Goal: Information Seeking & Learning: Learn about a topic

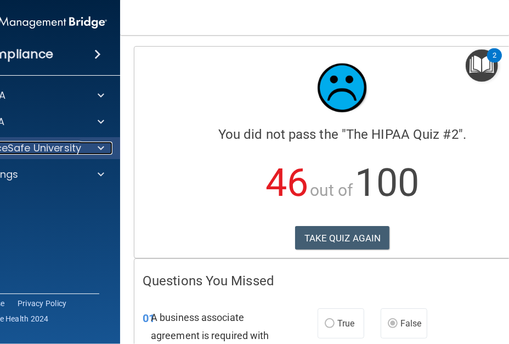
click at [98, 145] on span at bounding box center [101, 148] width 7 height 13
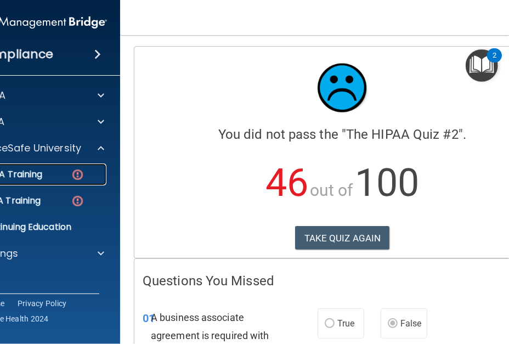
click at [44, 177] on div "HIPAA Training" at bounding box center [27, 174] width 150 height 11
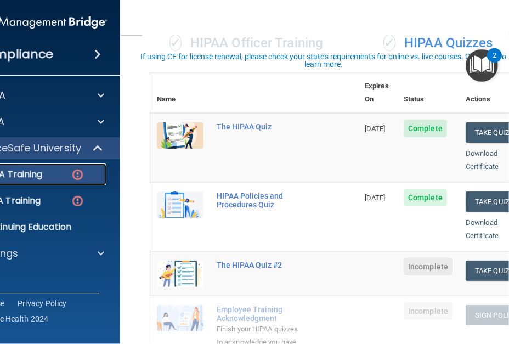
scroll to position [165, 0]
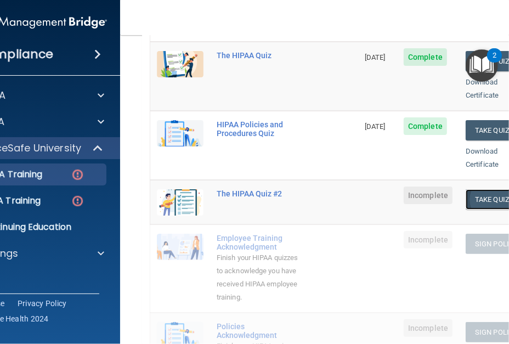
click at [492, 189] on button "Take Quiz" at bounding box center [492, 199] width 53 height 20
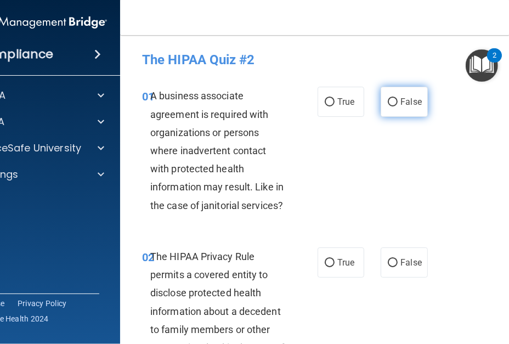
click at [388, 102] on input "False" at bounding box center [393, 102] width 10 height 8
radio input "true"
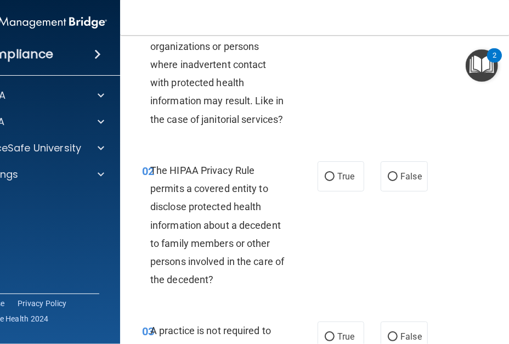
scroll to position [110, 0]
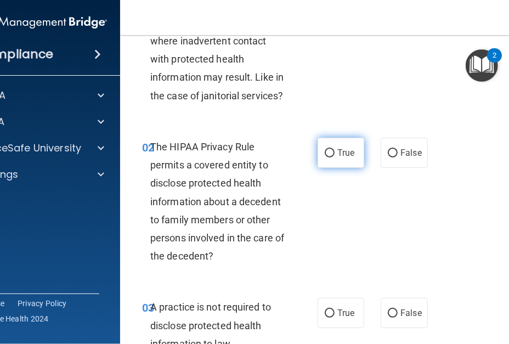
click at [330, 154] on input "True" at bounding box center [330, 153] width 10 height 8
radio input "true"
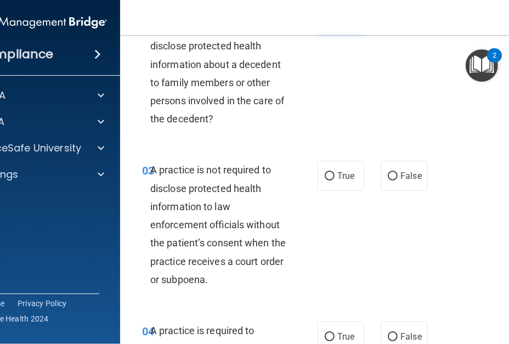
scroll to position [274, 0]
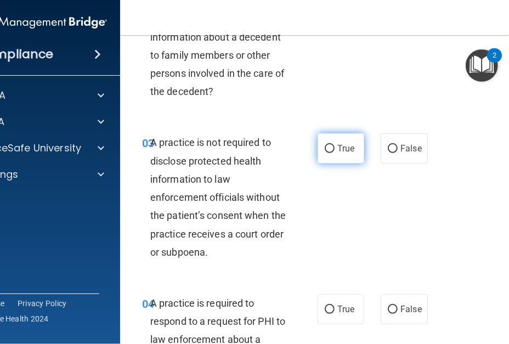
click at [330, 147] on label "True" at bounding box center [341, 148] width 47 height 30
click at [330, 147] on input "True" at bounding box center [330, 149] width 10 height 8
radio input "true"
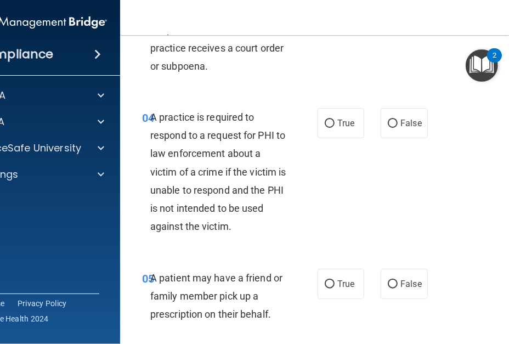
scroll to position [494, 0]
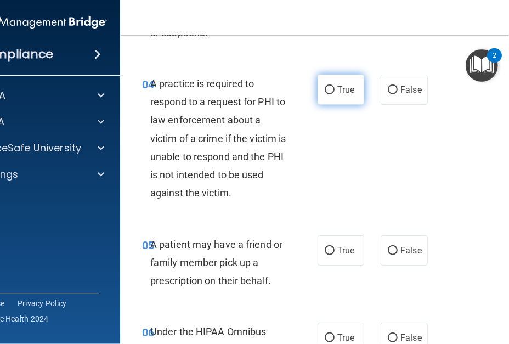
click at [322, 89] on label "True" at bounding box center [341, 90] width 47 height 30
click at [326, 96] on label "True" at bounding box center [341, 90] width 47 height 30
click at [326, 94] on input "True" at bounding box center [330, 90] width 10 height 8
radio input "true"
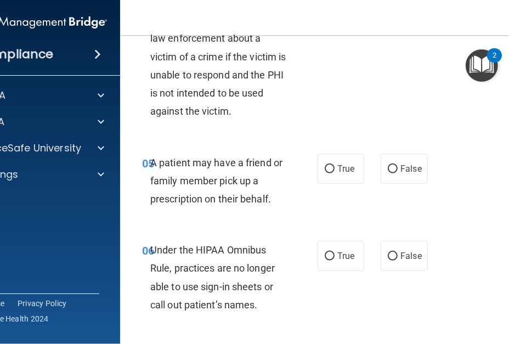
scroll to position [604, 0]
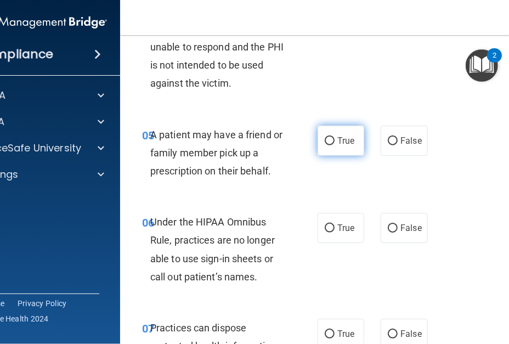
click at [325, 141] on input "True" at bounding box center [330, 141] width 10 height 8
radio input "true"
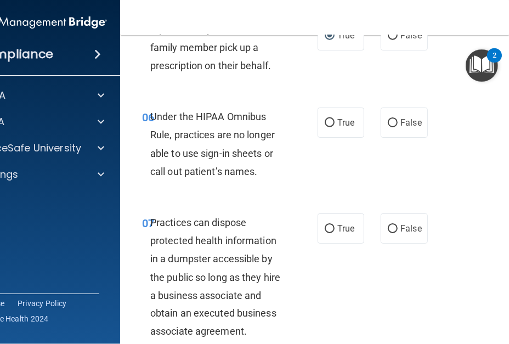
scroll to position [713, 0]
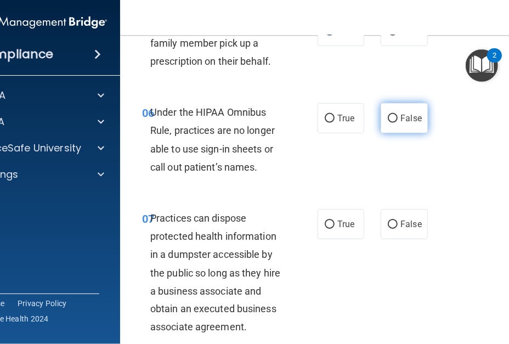
click at [388, 120] on input "False" at bounding box center [393, 119] width 10 height 8
radio input "true"
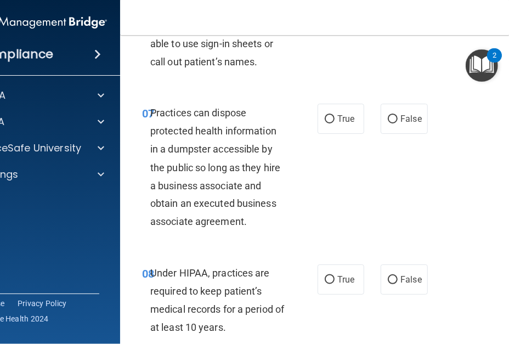
scroll to position [823, 0]
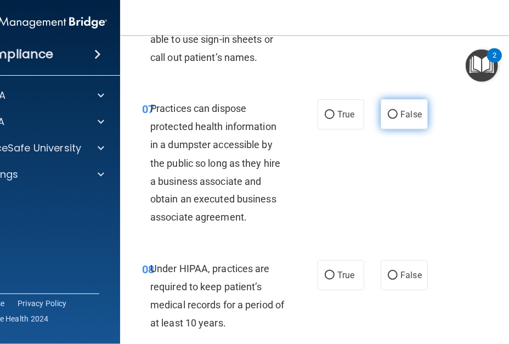
click at [388, 114] on input "False" at bounding box center [393, 115] width 10 height 8
radio input "true"
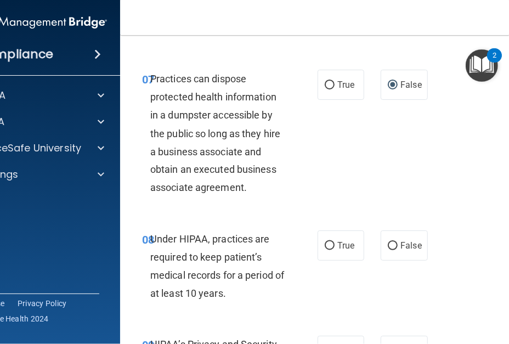
scroll to position [933, 0]
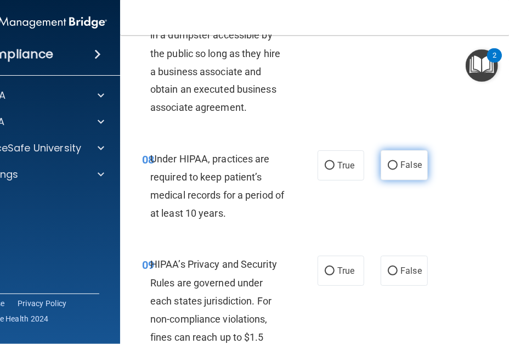
click at [388, 166] on input "False" at bounding box center [393, 166] width 10 height 8
radio input "true"
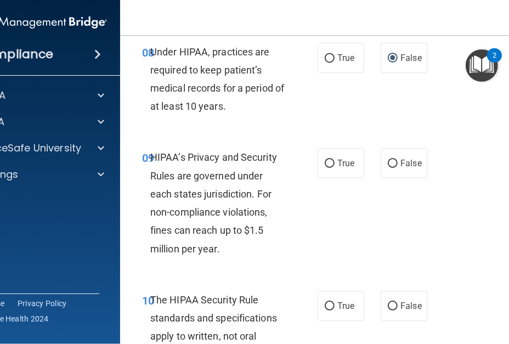
scroll to position [1043, 0]
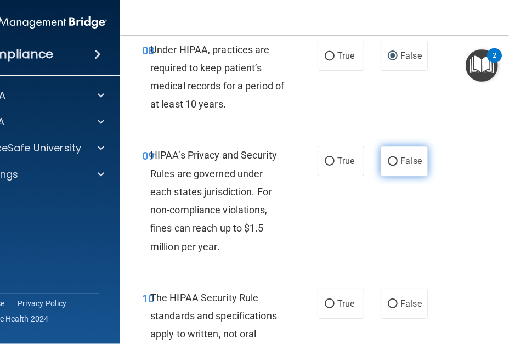
click at [391, 161] on input "False" at bounding box center [393, 162] width 10 height 8
radio input "true"
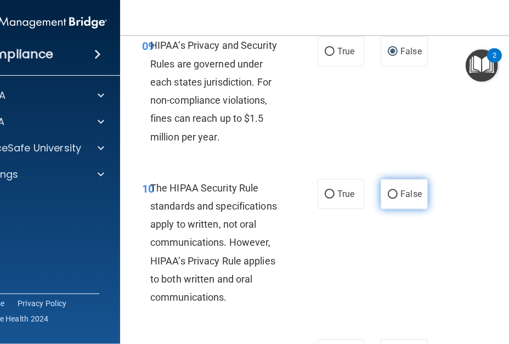
scroll to position [1207, 0]
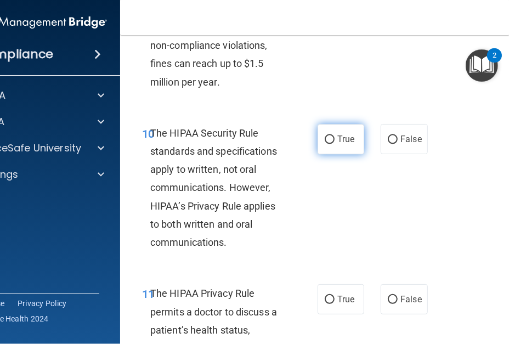
click at [325, 138] on input "True" at bounding box center [330, 140] width 10 height 8
radio input "true"
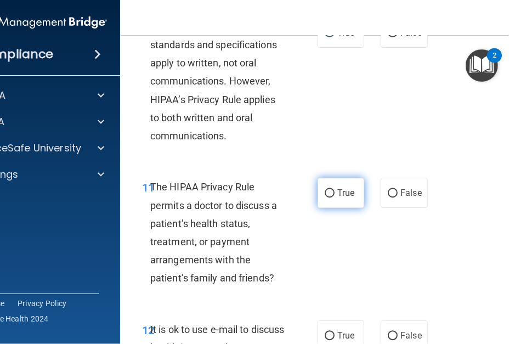
scroll to position [1317, 0]
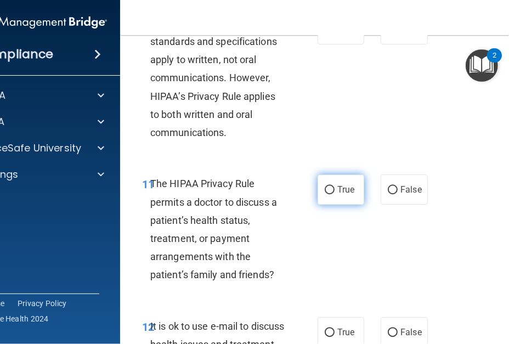
click at [328, 192] on input "True" at bounding box center [330, 190] width 10 height 8
radio input "true"
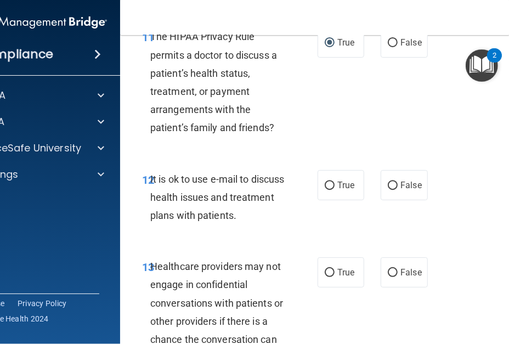
scroll to position [1482, 0]
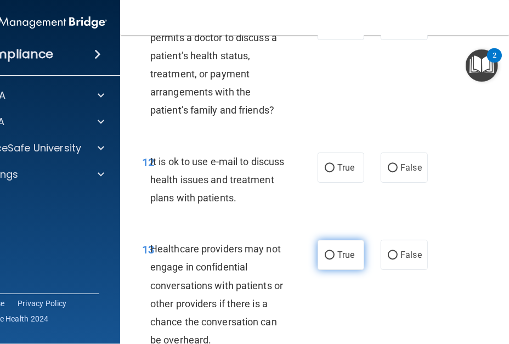
click at [329, 267] on label "True" at bounding box center [341, 255] width 47 height 30
click at [329, 260] on input "True" at bounding box center [330, 255] width 10 height 8
radio input "true"
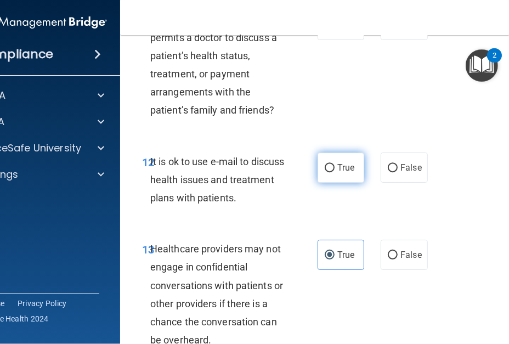
click at [325, 168] on input "True" at bounding box center [330, 168] width 10 height 8
radio input "true"
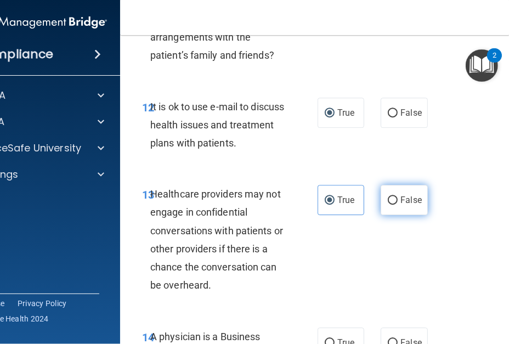
click at [388, 198] on input "False" at bounding box center [393, 200] width 10 height 8
radio input "true"
radio input "false"
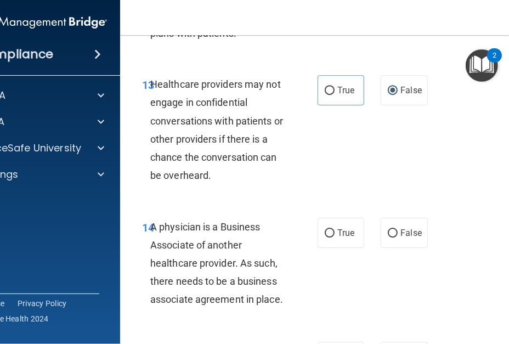
scroll to position [1701, 0]
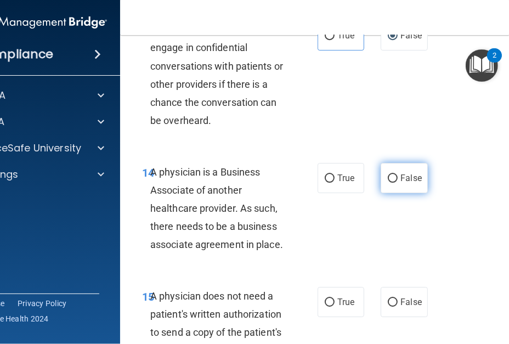
click at [388, 177] on input "False" at bounding box center [393, 179] width 10 height 8
radio input "true"
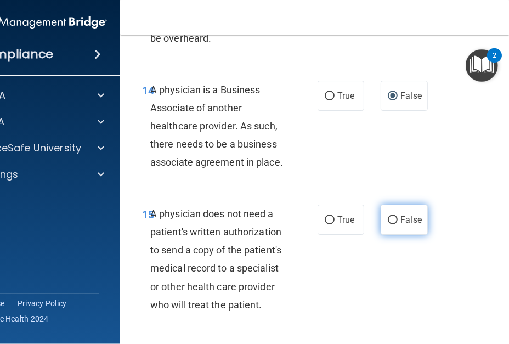
scroll to position [1811, 0]
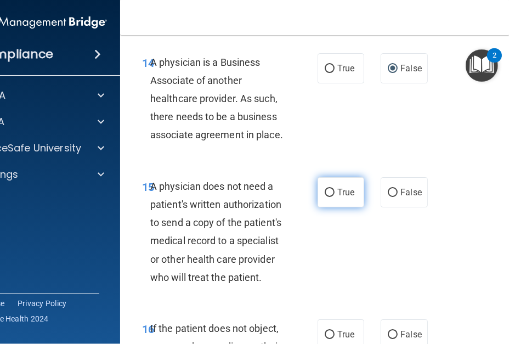
click at [328, 196] on input "True" at bounding box center [330, 193] width 10 height 8
radio input "true"
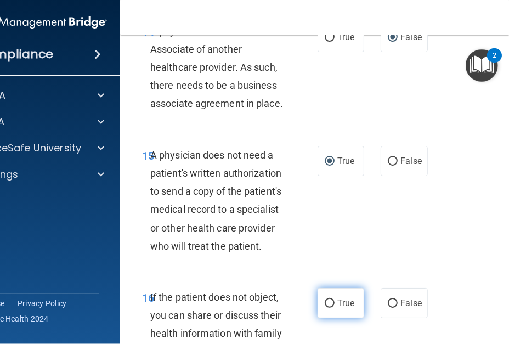
scroll to position [1921, 0]
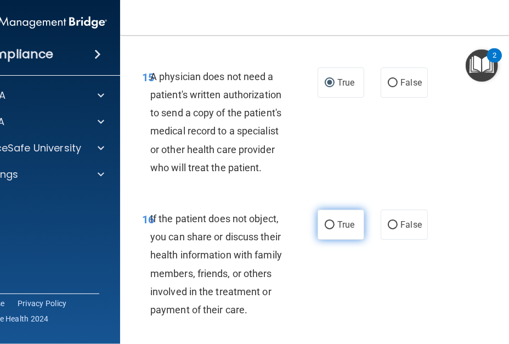
click at [325, 226] on input "True" at bounding box center [330, 225] width 10 height 8
radio input "true"
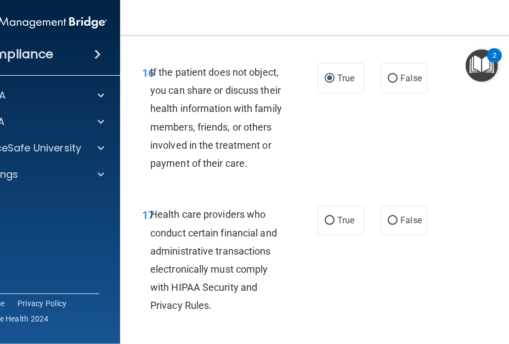
scroll to position [2085, 0]
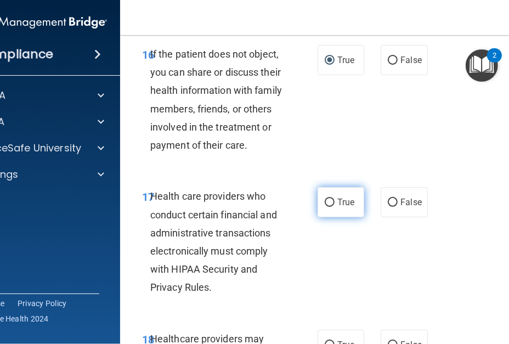
click at [329, 200] on input "True" at bounding box center [330, 203] width 10 height 8
radio input "true"
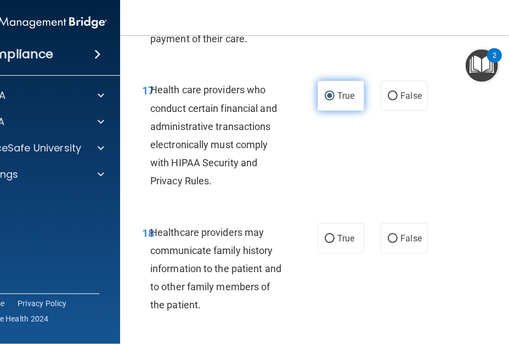
scroll to position [2250, 0]
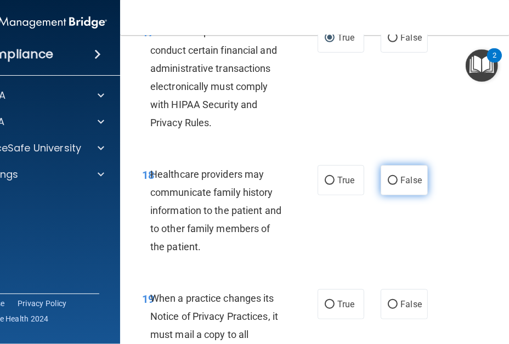
click at [388, 182] on input "False" at bounding box center [393, 181] width 10 height 8
radio input "true"
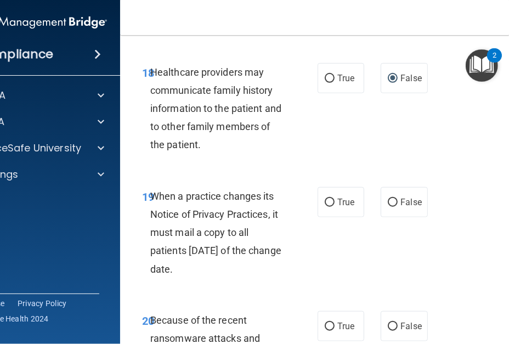
scroll to position [2360, 0]
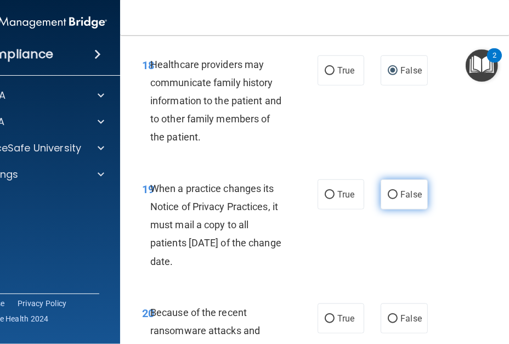
click at [390, 199] on input "False" at bounding box center [393, 195] width 10 height 8
radio input "true"
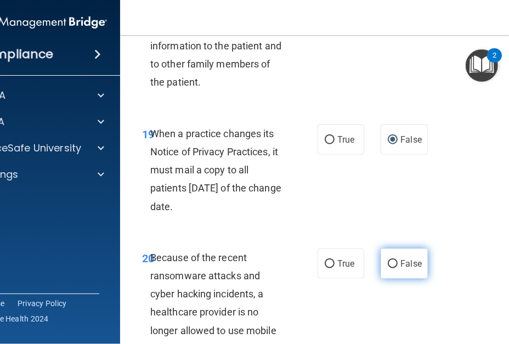
click at [394, 262] on label "False" at bounding box center [404, 264] width 47 height 30
click at [394, 262] on input "False" at bounding box center [393, 264] width 10 height 8
radio input "true"
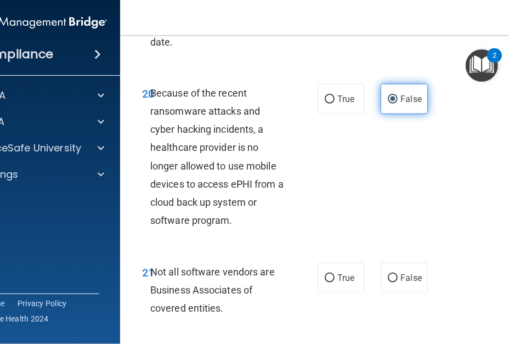
scroll to position [2634, 0]
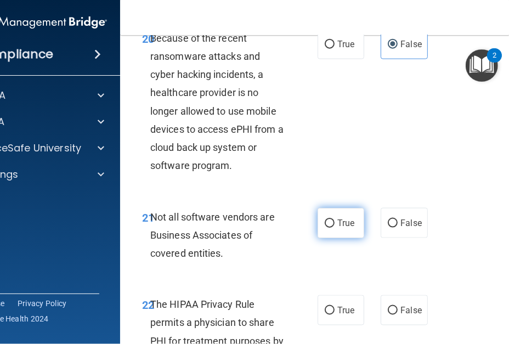
click at [328, 227] on input "True" at bounding box center [330, 224] width 10 height 8
radio input "true"
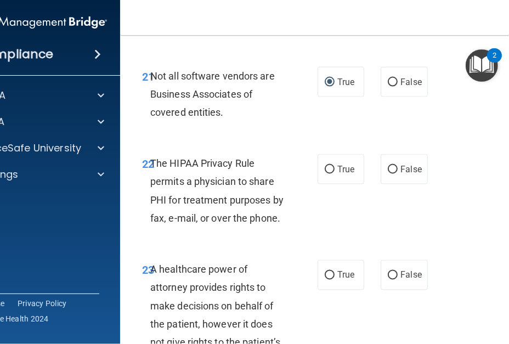
scroll to position [2799, 0]
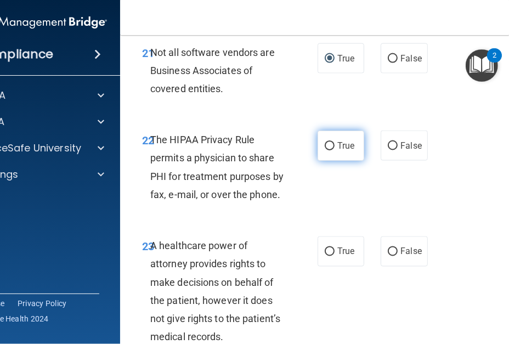
click at [327, 145] on input "True" at bounding box center [330, 146] width 10 height 8
radio input "true"
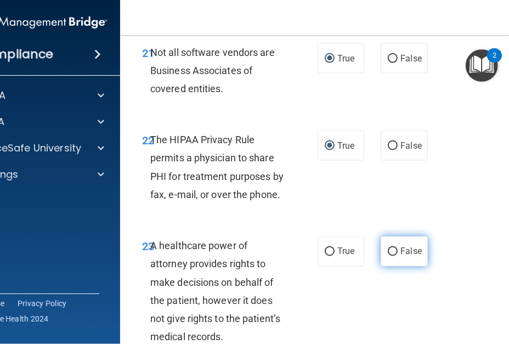
click at [390, 250] on input "False" at bounding box center [393, 252] width 10 height 8
radio input "true"
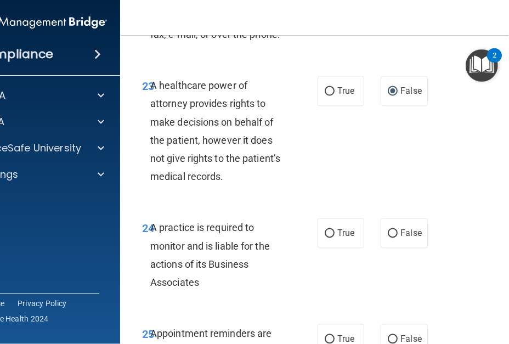
scroll to position [3018, 0]
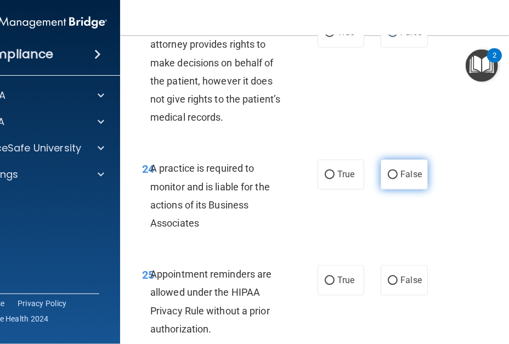
click at [388, 179] on input "False" at bounding box center [393, 175] width 10 height 8
radio input "true"
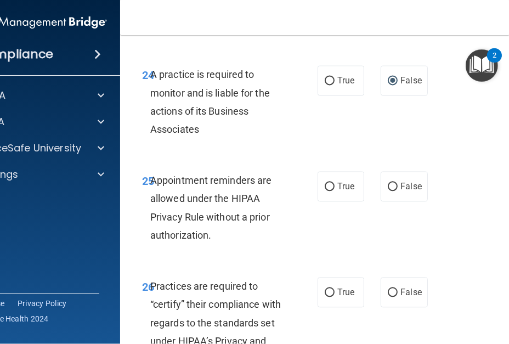
scroll to position [3128, 0]
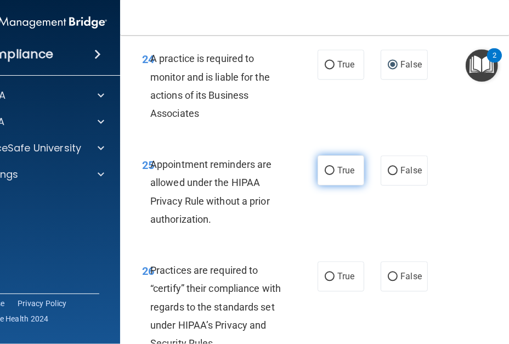
click at [328, 173] on input "True" at bounding box center [330, 171] width 10 height 8
radio input "true"
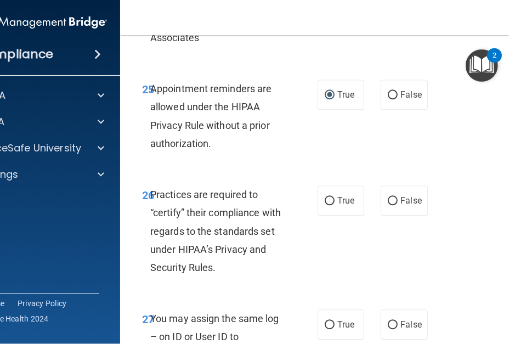
scroll to position [3238, 0]
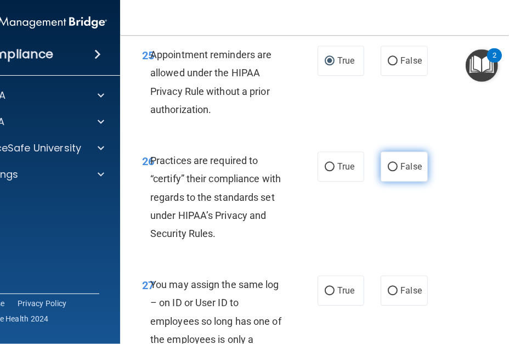
click at [388, 170] on input "False" at bounding box center [393, 167] width 10 height 8
radio input "true"
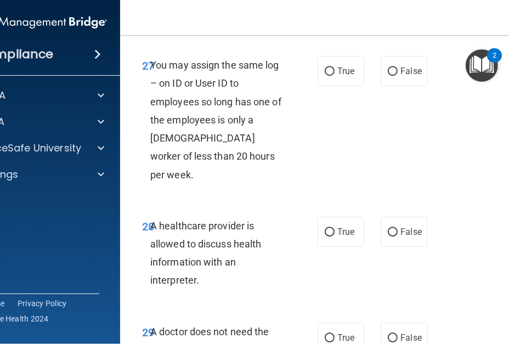
scroll to position [3403, 0]
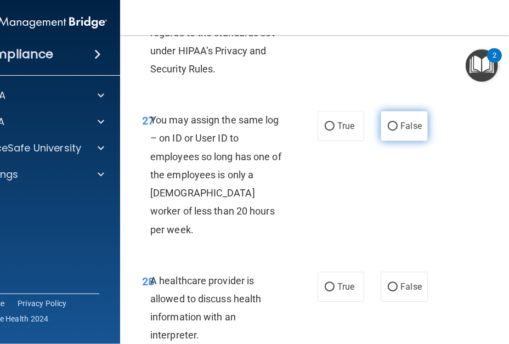
click at [391, 130] on input "False" at bounding box center [393, 126] width 10 height 8
radio input "true"
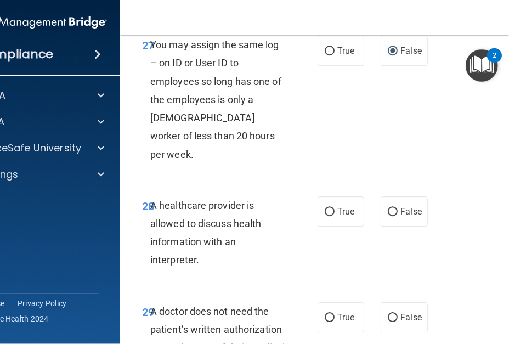
scroll to position [3512, 0]
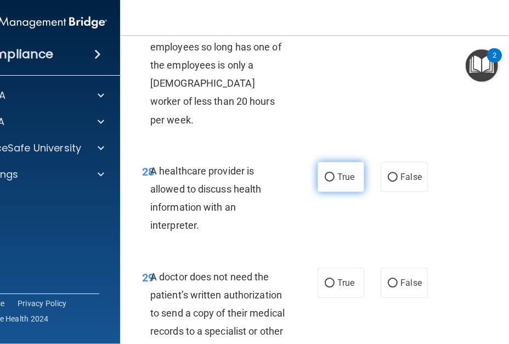
click at [325, 173] on input "True" at bounding box center [330, 177] width 10 height 8
radio input "true"
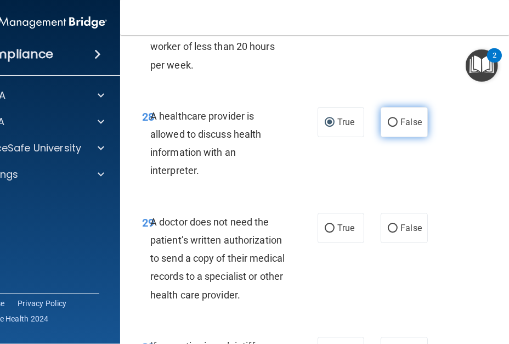
click at [388, 119] on input "False" at bounding box center [393, 123] width 10 height 8
radio input "true"
radio input "false"
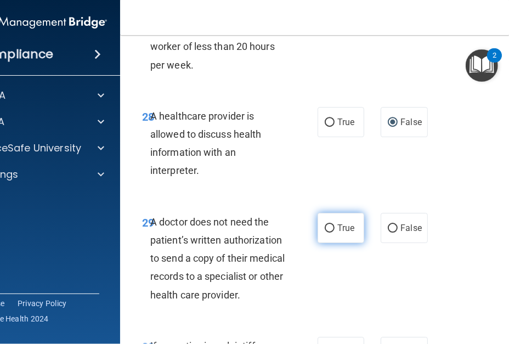
scroll to position [3622, 0]
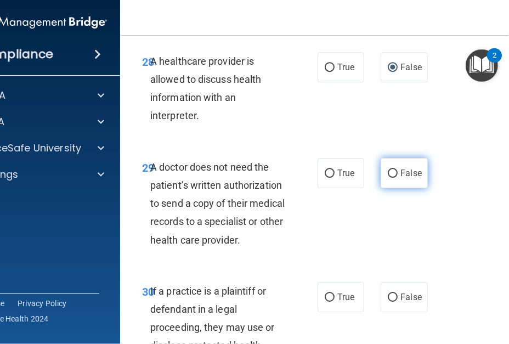
click at [389, 170] on input "False" at bounding box center [393, 174] width 10 height 8
radio input "true"
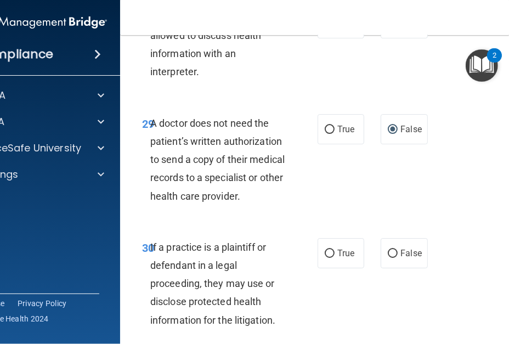
scroll to position [3724, 0]
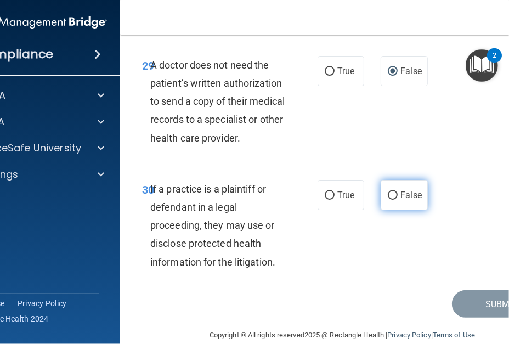
click at [391, 192] on input "False" at bounding box center [393, 196] width 10 height 8
radio input "true"
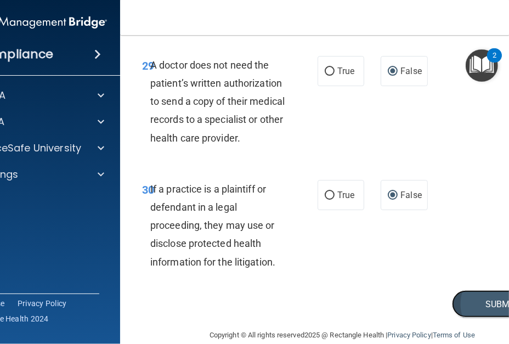
click at [507, 290] on button "Submit" at bounding box center [501, 304] width 99 height 28
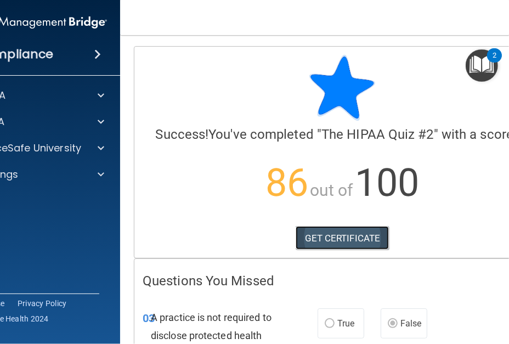
click at [360, 241] on link "GET CERTIFICATE" at bounding box center [343, 238] width 94 height 24
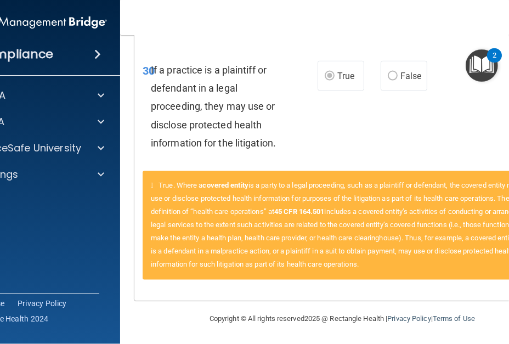
scroll to position [862, 0]
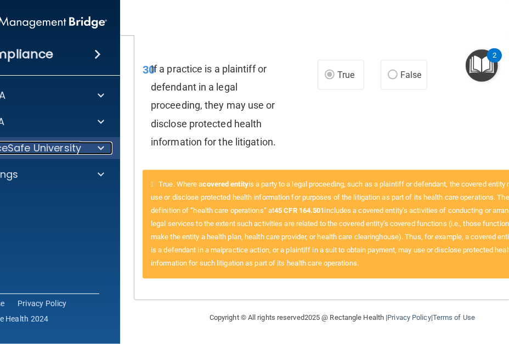
click at [19, 149] on p "OfficeSafe University" at bounding box center [29, 148] width 104 height 13
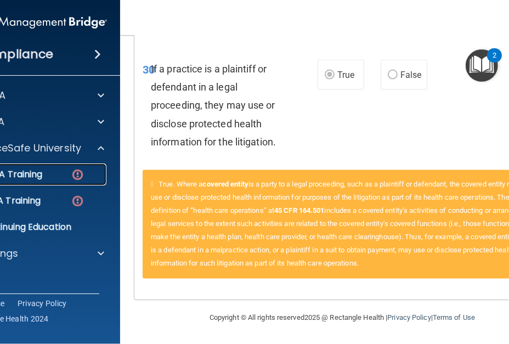
click at [46, 173] on div "HIPAA Training" at bounding box center [27, 174] width 150 height 11
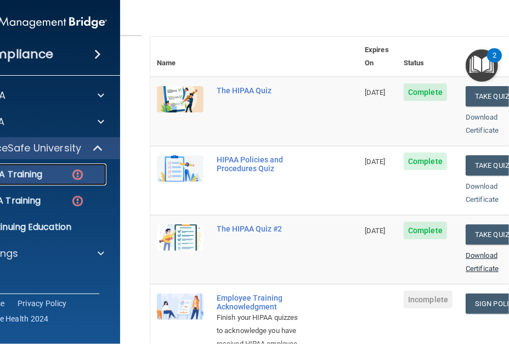
scroll to position [239, 0]
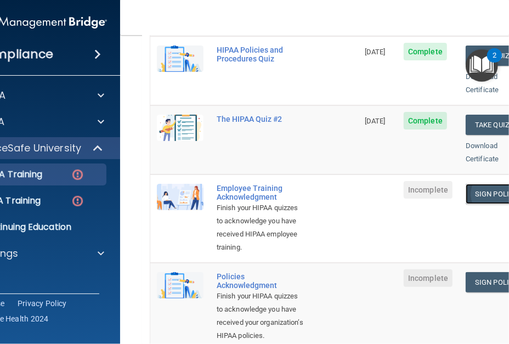
click at [469, 184] on link "Sign Policy" at bounding box center [496, 194] width 61 height 20
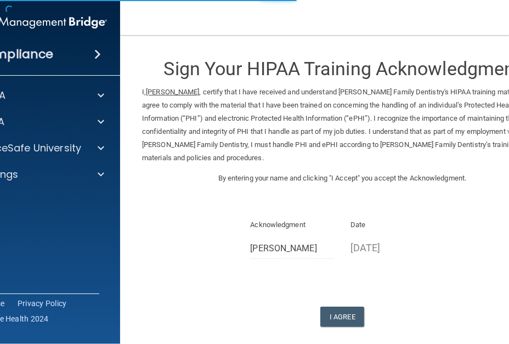
scroll to position [52, 0]
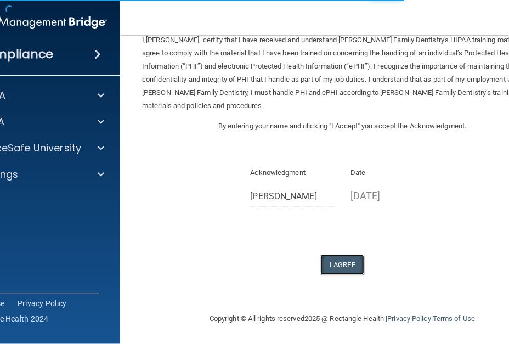
click at [329, 266] on button "I Agree" at bounding box center [343, 265] width 44 height 20
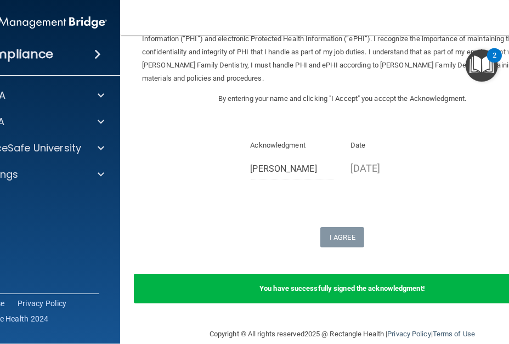
scroll to position [95, 0]
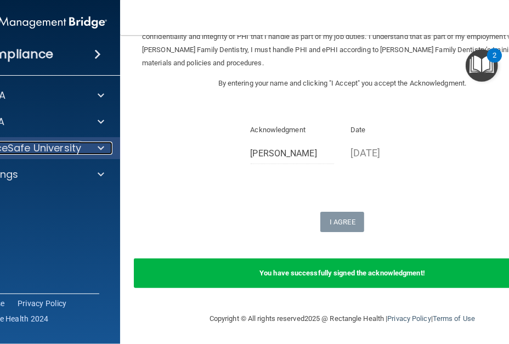
click at [58, 149] on p "OfficeSafe University" at bounding box center [29, 148] width 104 height 13
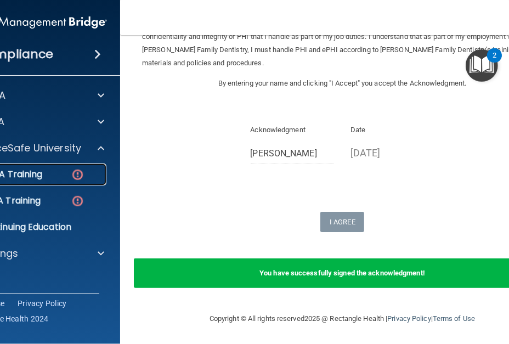
click at [41, 170] on div "HIPAA Training" at bounding box center [27, 174] width 150 height 11
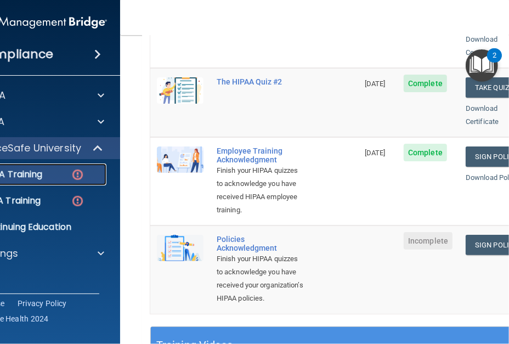
scroll to position [294, 0]
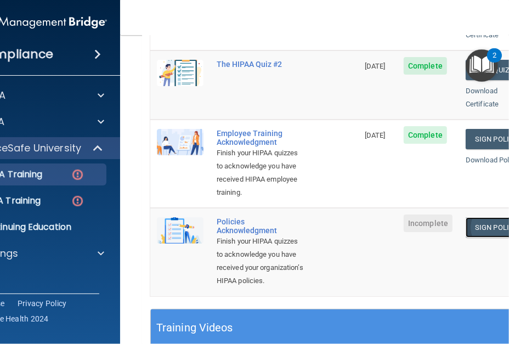
click at [488, 219] on link "Sign Policy" at bounding box center [496, 227] width 61 height 20
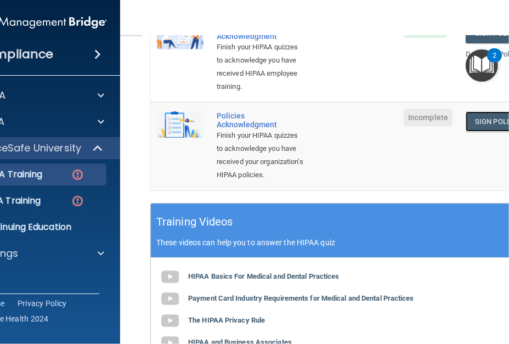
scroll to position [459, 0]
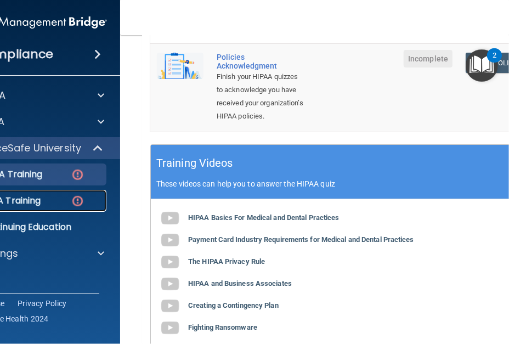
click at [81, 201] on div "OSHA Training" at bounding box center [27, 200] width 150 height 11
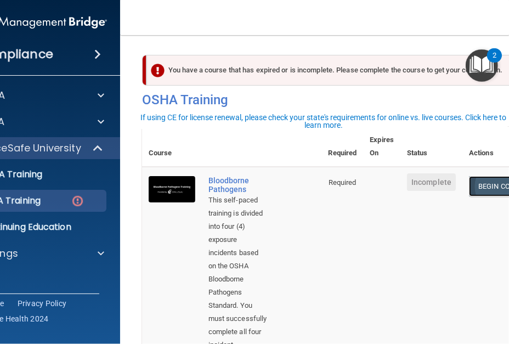
click at [469, 186] on link "Begin Course" at bounding box center [502, 186] width 67 height 20
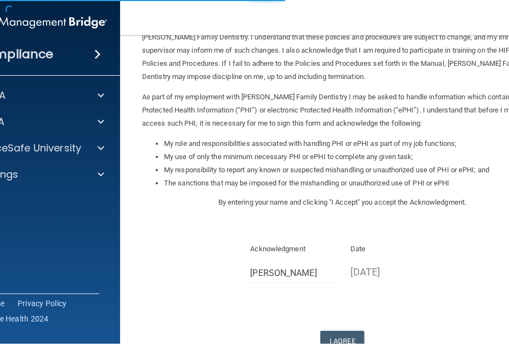
scroll to position [158, 0]
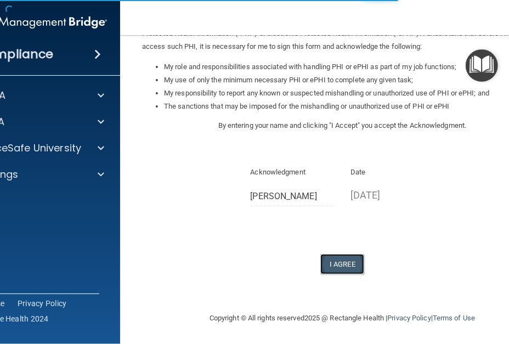
click at [352, 263] on button "I Agree" at bounding box center [343, 264] width 44 height 20
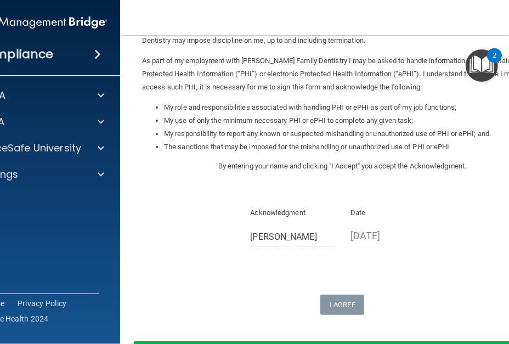
scroll to position [48, 0]
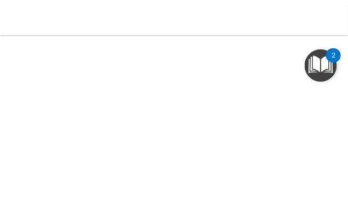
scroll to position [231, 0]
click at [307, 55] on img "Open Resource Center, 2 new notifications" at bounding box center [321, 65] width 32 height 32
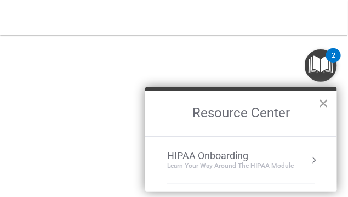
click at [323, 103] on button "×" at bounding box center [324, 103] width 10 height 18
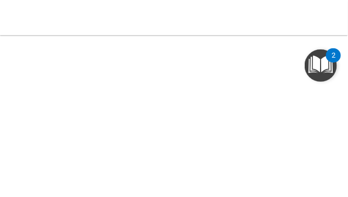
scroll to position [108, 0]
click at [305, 72] on img "Open Resource Center, 2 new notifications" at bounding box center [321, 65] width 32 height 32
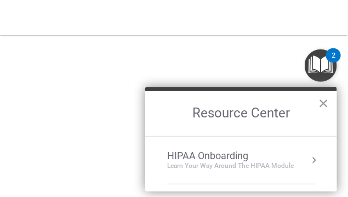
click at [323, 102] on button "×" at bounding box center [324, 103] width 10 height 18
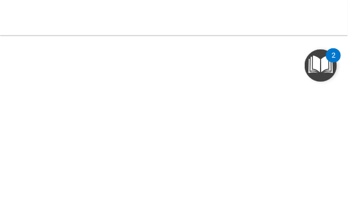
scroll to position [125, 0]
click at [314, 49] on img "Open Resource Center, 2 new notifications" at bounding box center [321, 65] width 32 height 32
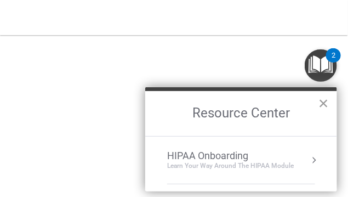
click at [323, 105] on button "×" at bounding box center [324, 103] width 10 height 18
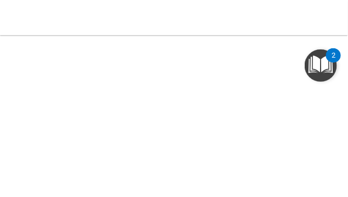
scroll to position [131, 0]
click at [309, 79] on img "Open Resource Center, 2 new notifications" at bounding box center [321, 65] width 32 height 32
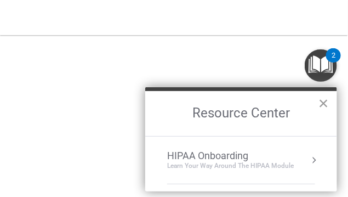
click at [326, 102] on button "×" at bounding box center [324, 103] width 10 height 18
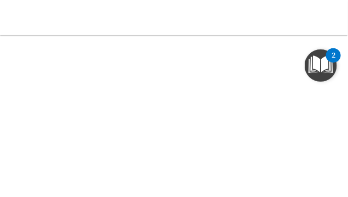
scroll to position [110, 0]
click at [311, 79] on img "Open Resource Center, 2 new notifications" at bounding box center [321, 65] width 32 height 32
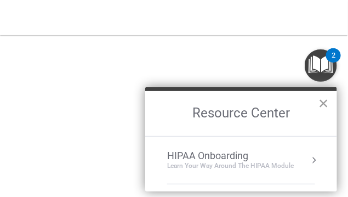
click at [323, 104] on button "×" at bounding box center [324, 103] width 10 height 18
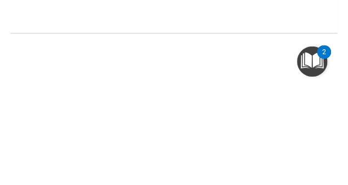
scroll to position [131, 0]
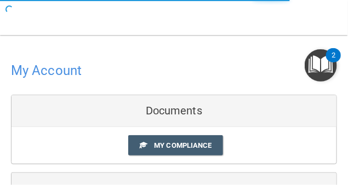
scroll to position [55, 0]
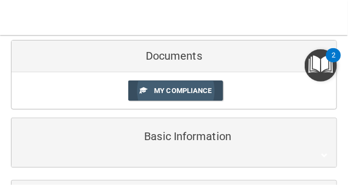
click at [174, 86] on link "My Compliance" at bounding box center [175, 91] width 95 height 20
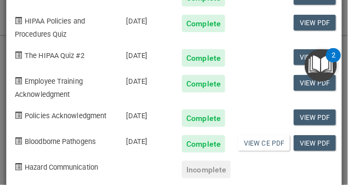
scroll to position [165, 0]
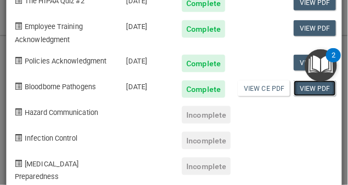
click at [310, 97] on link "View PDF" at bounding box center [315, 89] width 42 height 16
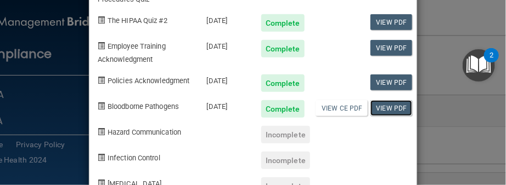
scroll to position [208, 0]
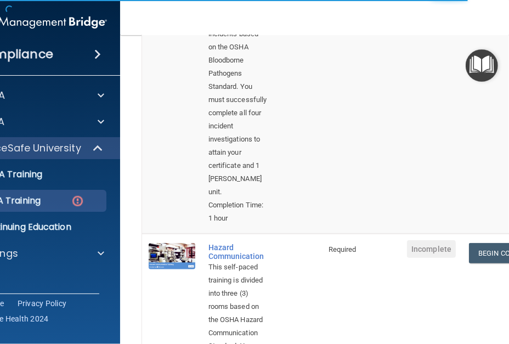
scroll to position [220, 0]
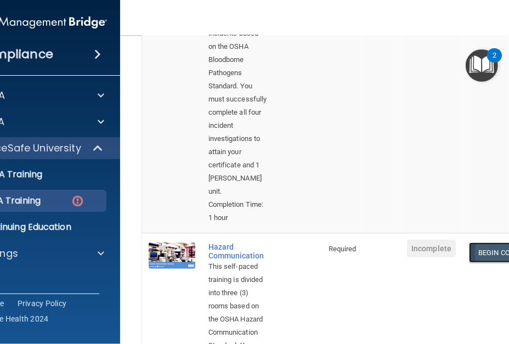
click at [479, 243] on link "Begin Course" at bounding box center [502, 253] width 67 height 20
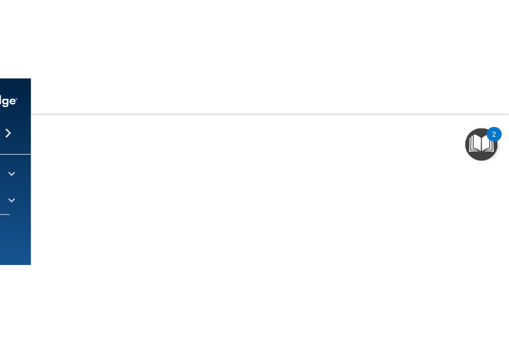
scroll to position [199, 0]
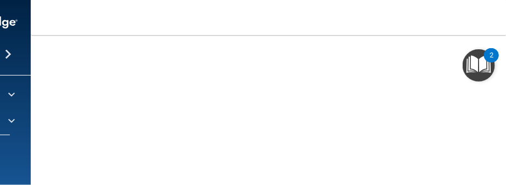
drag, startPoint x: 505, startPoint y: 35, endPoint x: 481, endPoint y: 31, distance: 24.4
click at [481, 31] on nav "Toggle navigation [PERSON_NAME] [EMAIL_ADDRESS][DOMAIN_NAME] Manage My Enterpri…" at bounding box center [341, 17] width 620 height 35
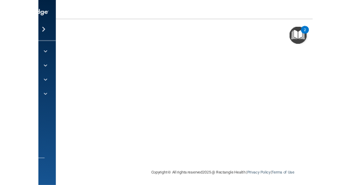
scroll to position [150, 0]
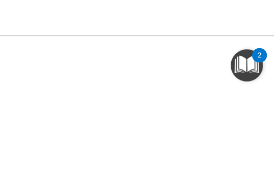
click at [274, 10] on html "Compliance HIPAA Documents and Policies Report an Incident Business Associates …" at bounding box center [137, 92] width 274 height 185
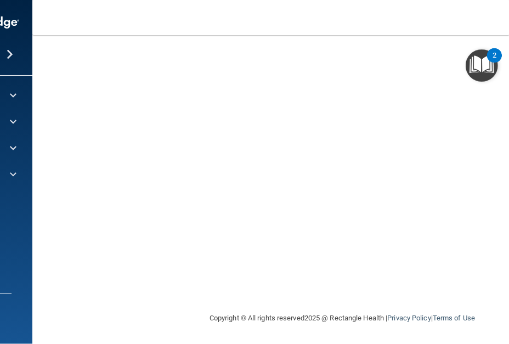
drag, startPoint x: 30, startPoint y: 196, endPoint x: 0, endPoint y: 158, distance: 49.0
click at [0, 158] on div "Compliance HIPAA Documents and Policies Report an Incident Business Associates …" at bounding box center [254, 172] width 509 height 344
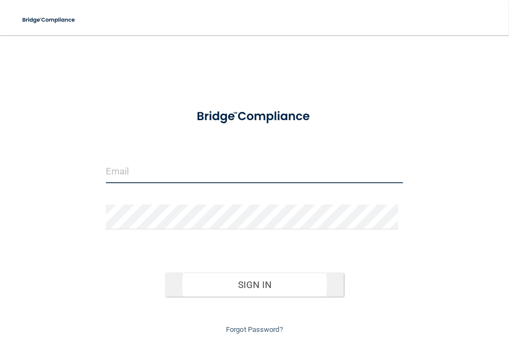
type input "[EMAIL_ADDRESS][DOMAIN_NAME]"
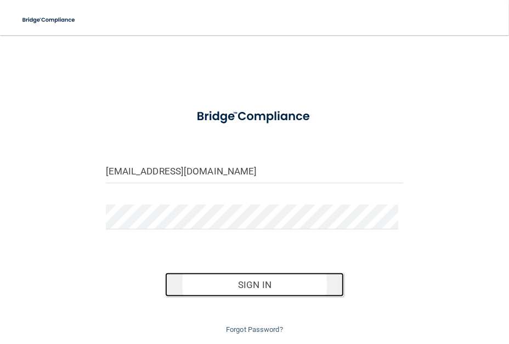
click at [212, 274] on button "Sign In" at bounding box center [254, 285] width 179 height 24
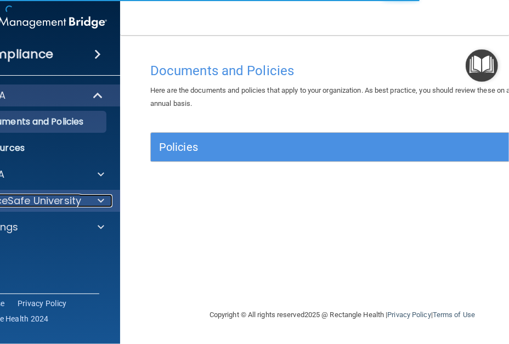
click at [80, 196] on p "OfficeSafe University" at bounding box center [29, 200] width 104 height 13
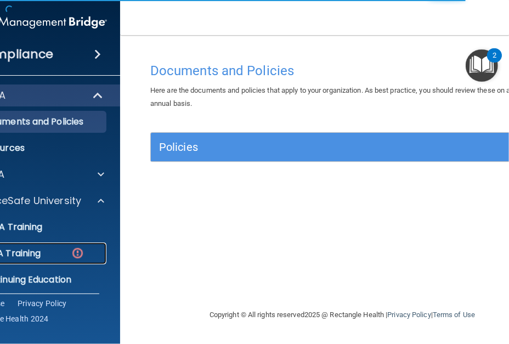
click at [70, 246] on link "OSHA Training" at bounding box center [20, 254] width 173 height 22
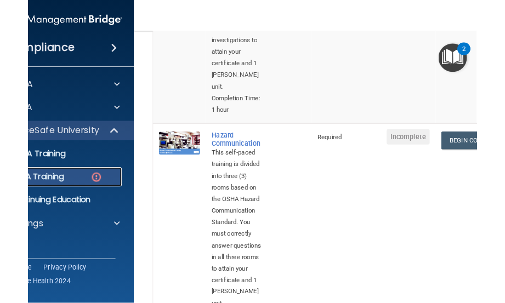
scroll to position [329, 0]
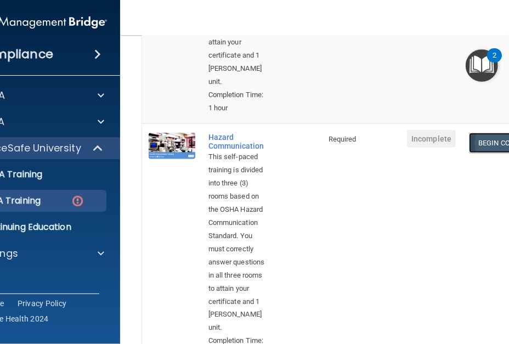
click at [491, 133] on link "Begin Course" at bounding box center [502, 143] width 67 height 20
